Goal: Transaction & Acquisition: Purchase product/service

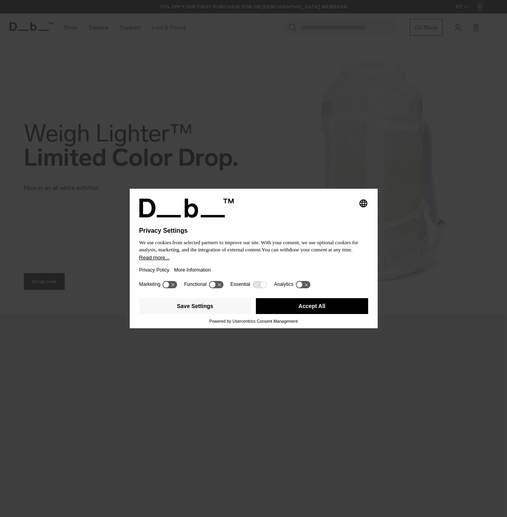
click at [361, 205] on icon "Select language" at bounding box center [364, 204] width 10 height 10
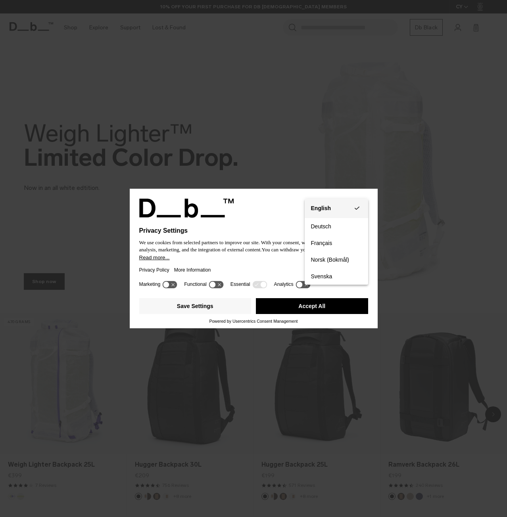
click at [340, 209] on button "English Group 3" at bounding box center [336, 208] width 63 height 19
click at [328, 313] on button "Accept All" at bounding box center [312, 306] width 112 height 16
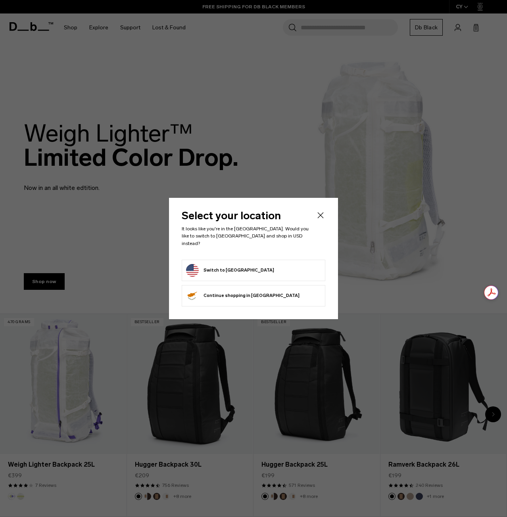
click at [322, 215] on icon "Close" at bounding box center [321, 216] width 10 height 10
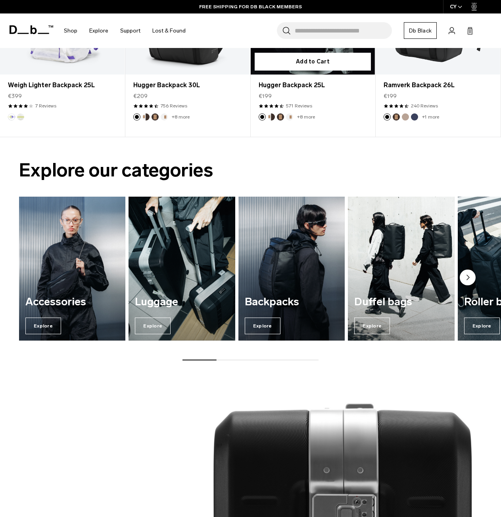
scroll to position [278, 0]
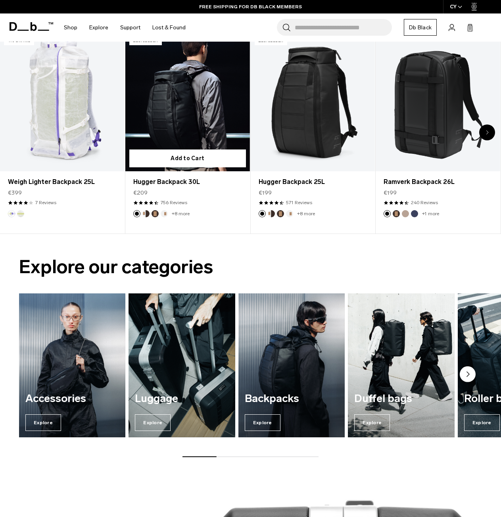
click at [207, 113] on link "Hugger Backpack 30L" at bounding box center [187, 102] width 125 height 138
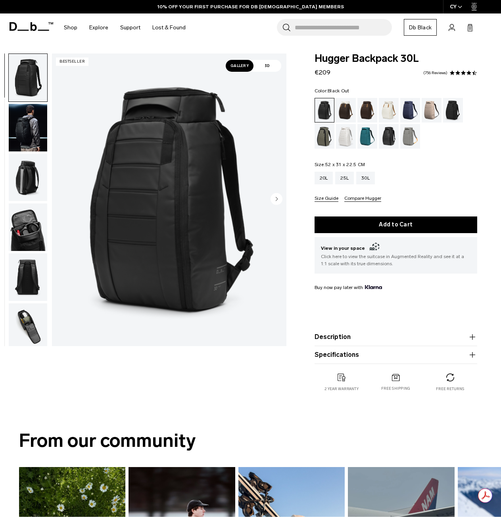
click at [353, 358] on button "Specifications" at bounding box center [396, 355] width 163 height 10
